Goal: Browse casually

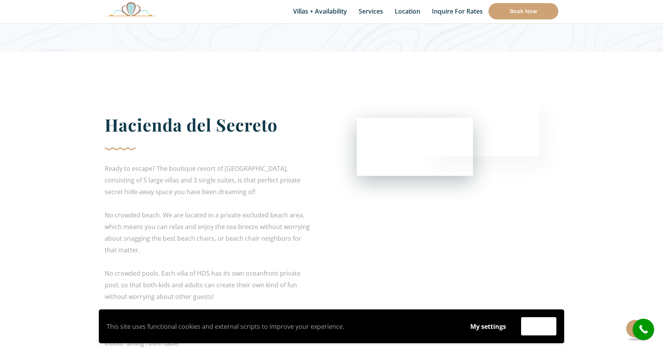
scroll to position [1537, 0]
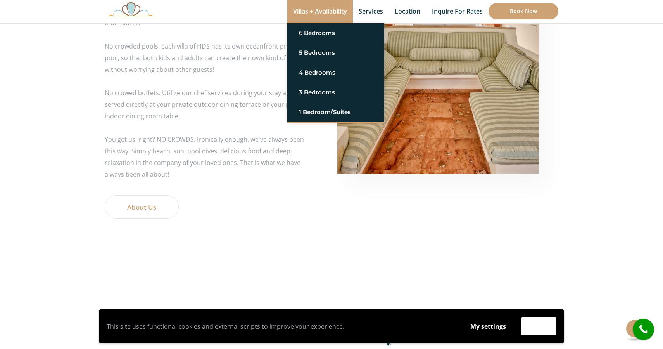
click at [317, 20] on link "Villas + Availability" at bounding box center [320, 11] width 66 height 23
click at [330, 10] on link "Villas + Availability" at bounding box center [320, 11] width 66 height 23
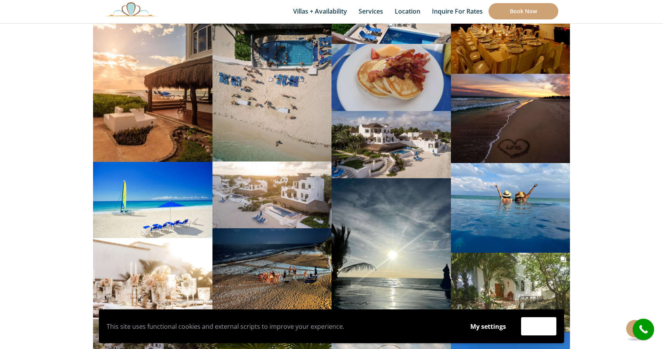
scroll to position [3415, 0]
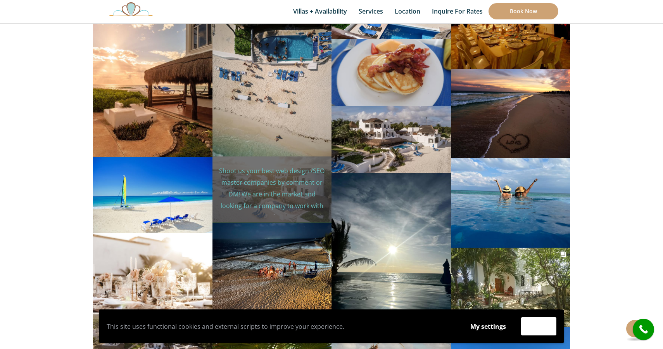
click at [280, 169] on p "Shoot us your best web design /SEO master companies by comment or DM! We are in…" at bounding box center [271, 211] width 107 height 93
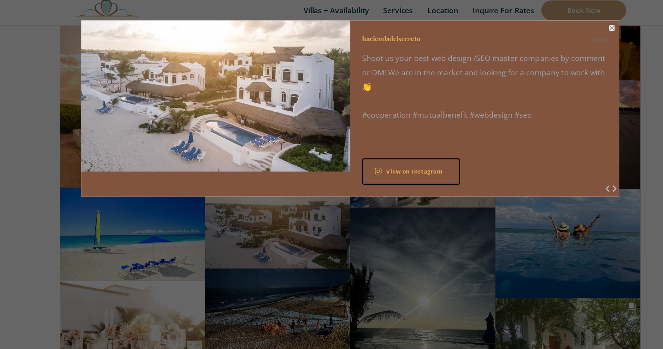
click at [546, 24] on button "Close" at bounding box center [546, 25] width 5 height 5
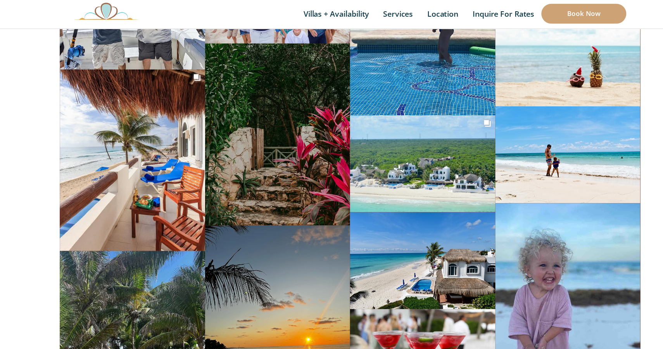
scroll to position [4267, 0]
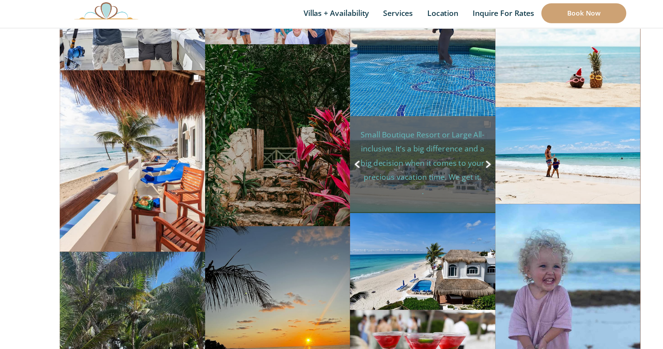
click at [391, 108] on p "Small Boutique Resort or Large All-inclusive. It’s a big difference and a big d…" at bounding box center [390, 192] width 107 height 174
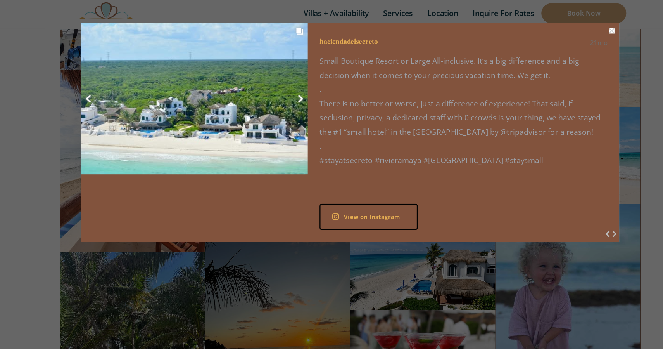
click at [287, 24] on link "Previous Next" at bounding box center [204, 81] width 186 height 124
click at [545, 25] on button "Close" at bounding box center [546, 25] width 5 height 5
